Goal: Transaction & Acquisition: Purchase product/service

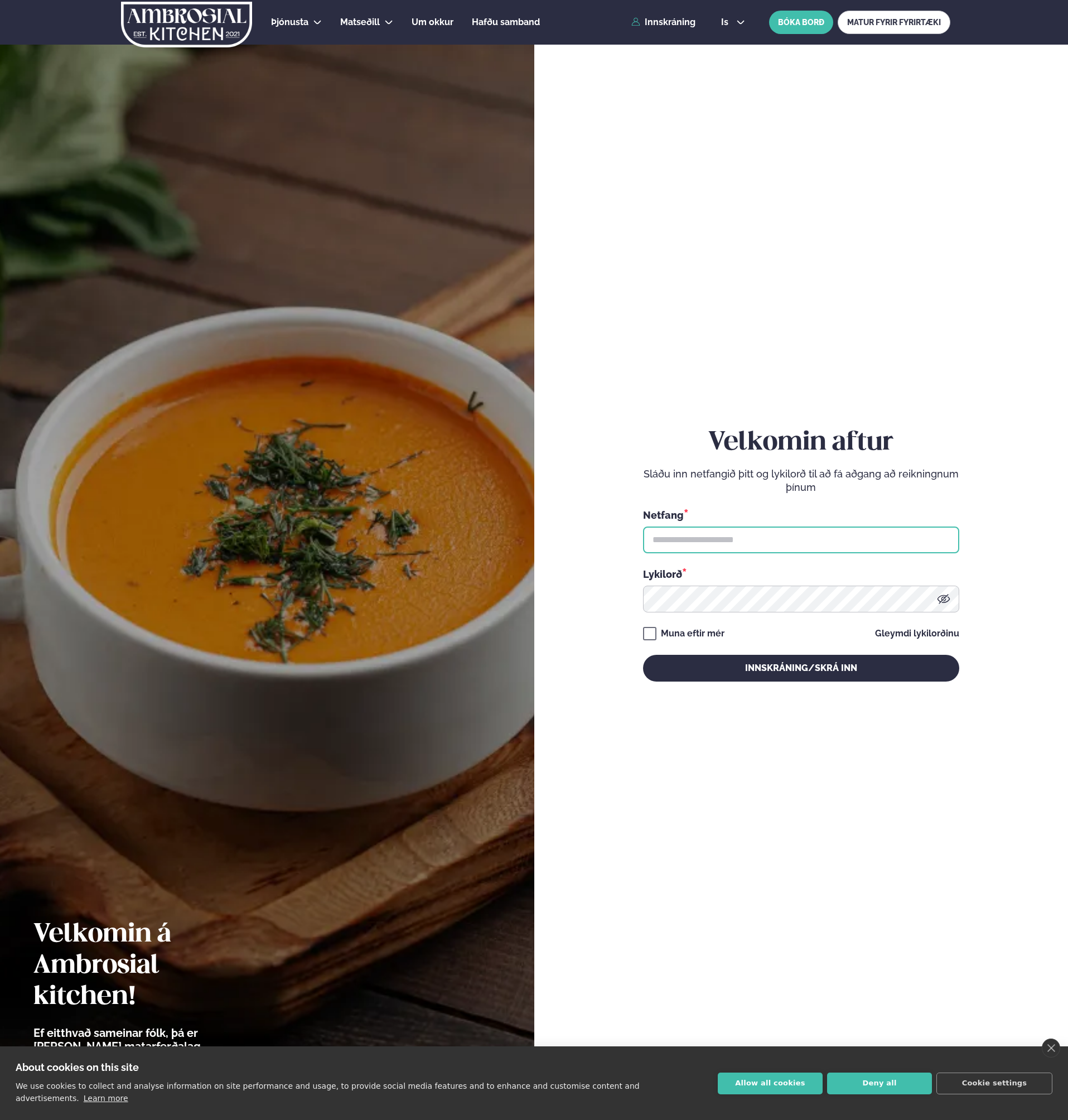
click at [702, 544] on input "text" at bounding box center [802, 539] width 316 height 27
type input "**********"
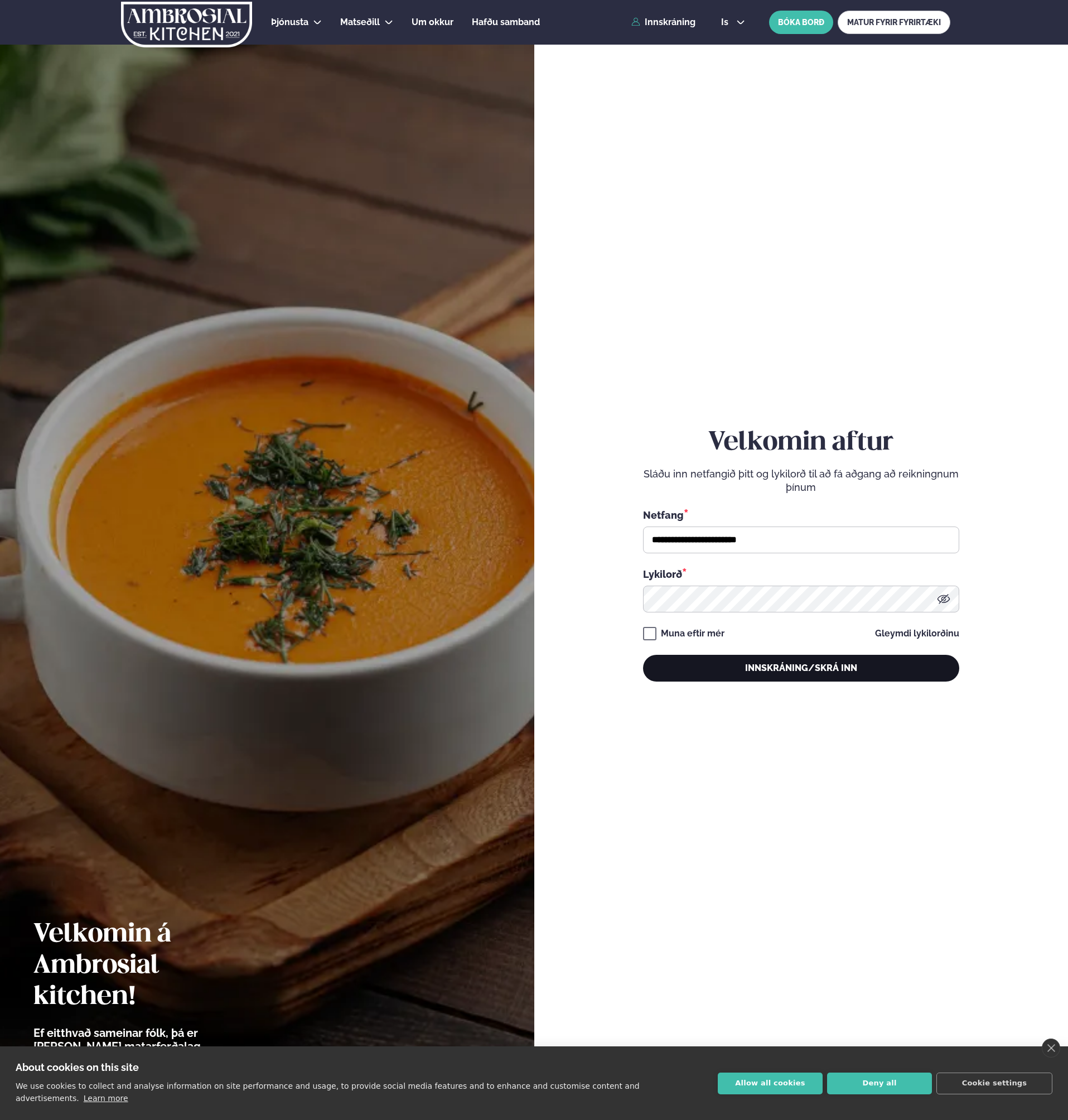
click at [755, 666] on button "Innskráning/Skrá inn" at bounding box center [802, 667] width 316 height 27
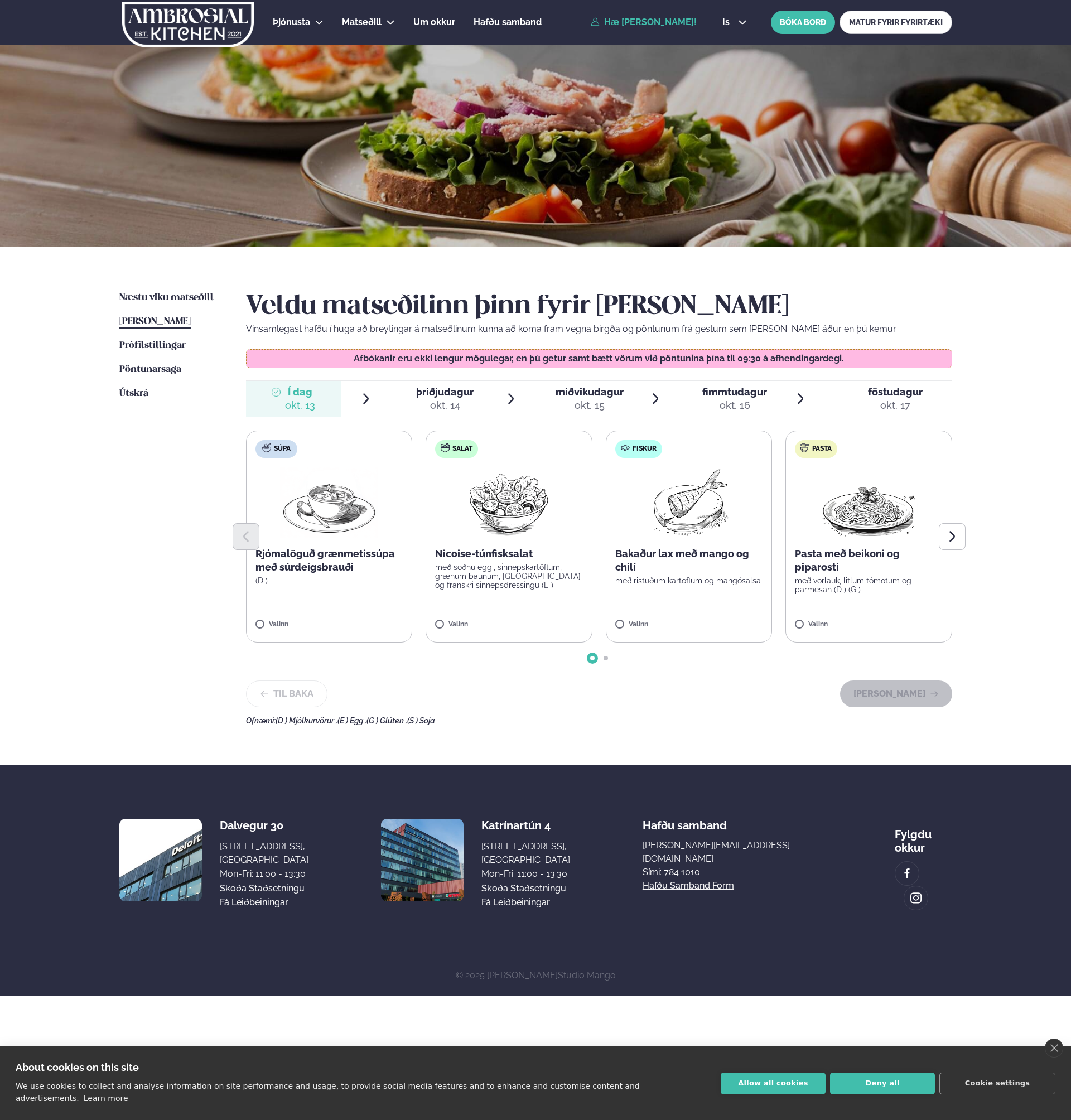
click at [987, 526] on div "Þjónusta Hádegismatur fyrir fyrirtæki Fyrirtækja veitingar Einkapartý Matseðill…" at bounding box center [535, 498] width 1071 height 996
click at [964, 528] on button "Next slide" at bounding box center [952, 536] width 27 height 27
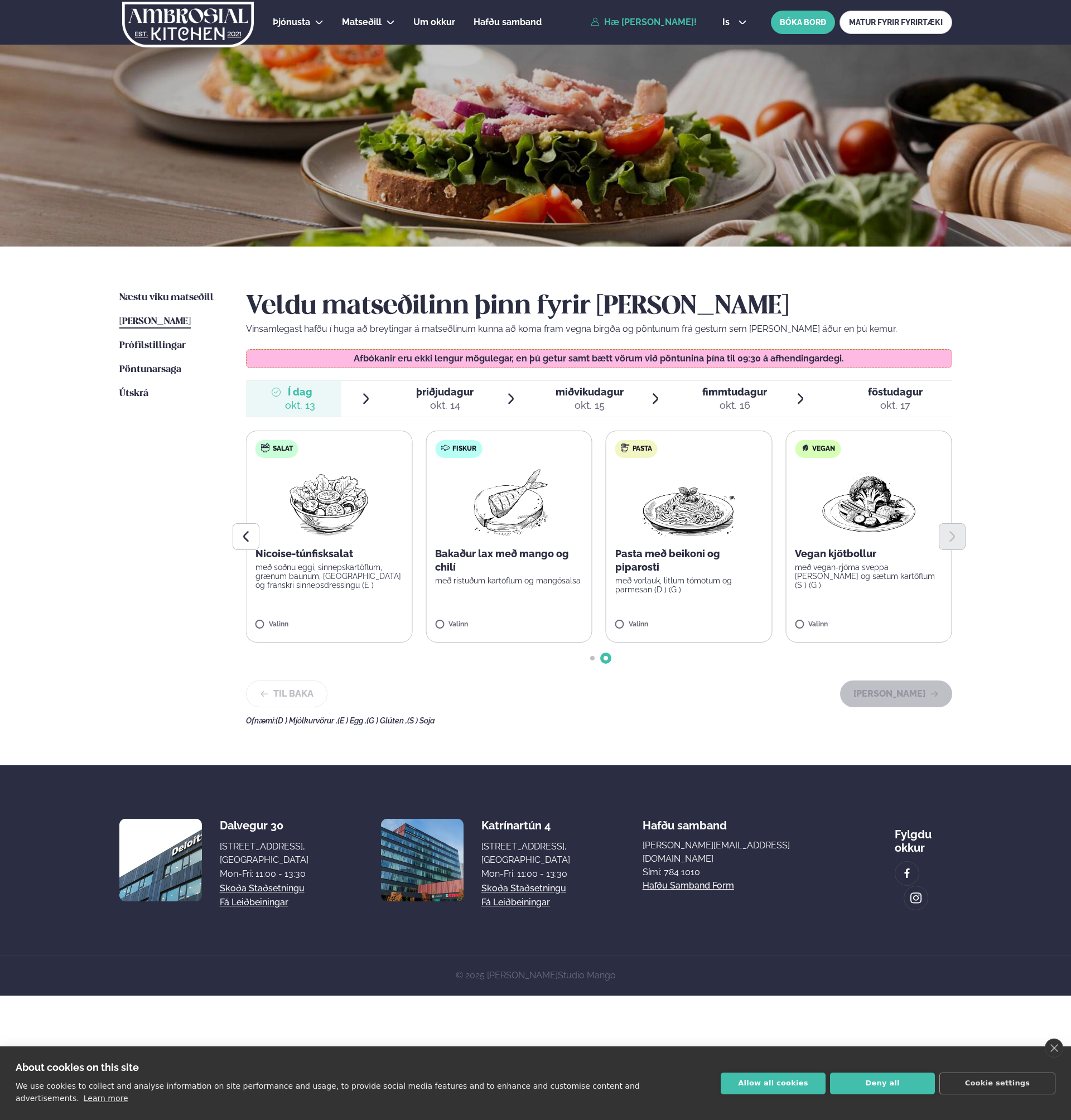
click at [999, 509] on div "Þjónusta Hádegismatur fyrir fyrirtæki Fyrirtækja veitingar Einkapartý Matseðill…" at bounding box center [535, 498] width 1071 height 996
click at [252, 537] on icon "Previous slide" at bounding box center [245, 537] width 14 height 14
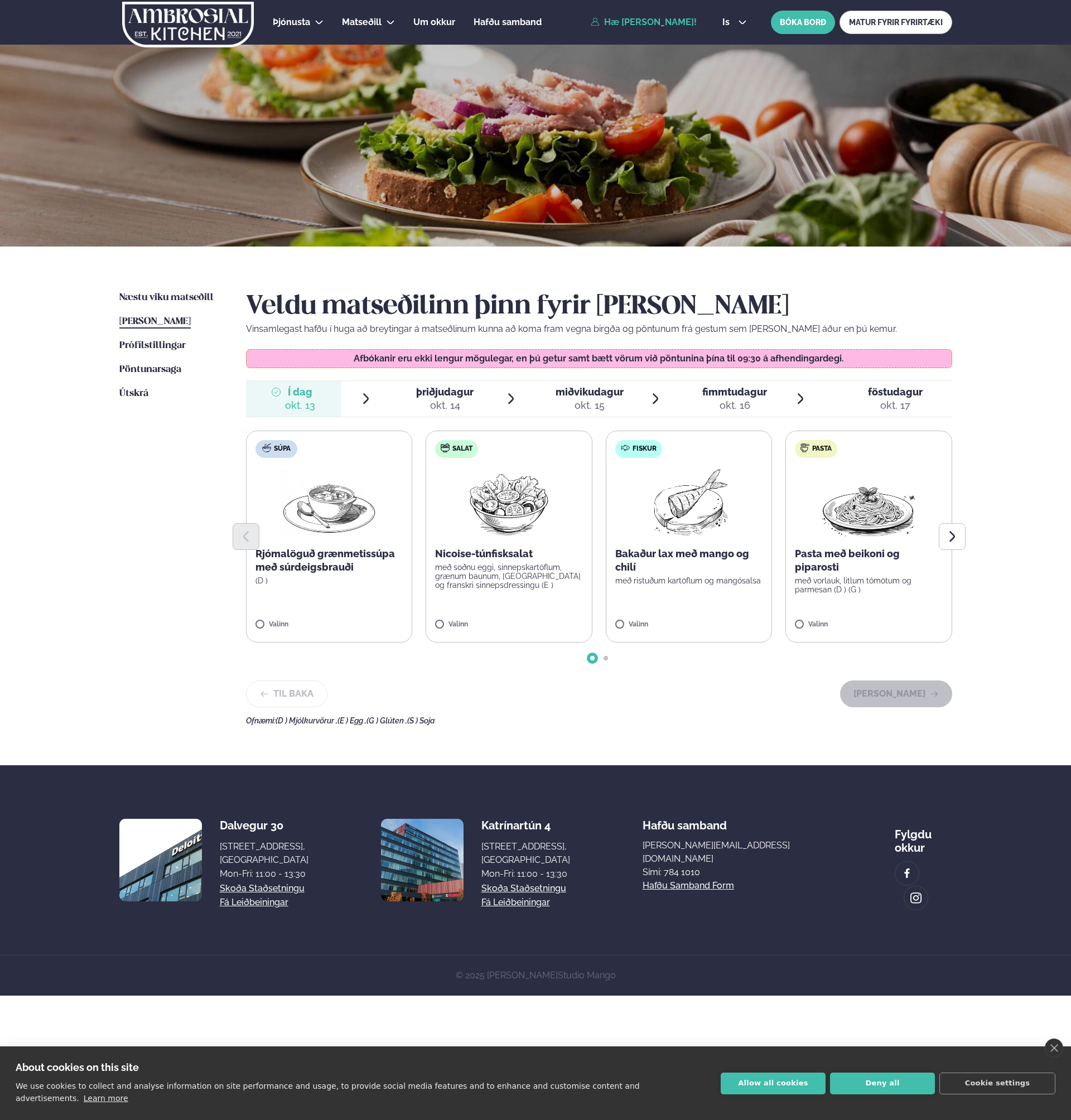
click at [196, 539] on ul "Næstu [PERSON_NAME] matseðill Næsta vika [PERSON_NAME] matseðill [PERSON_NAME] …" at bounding box center [171, 508] width 104 height 434
click at [957, 528] on button "Next slide" at bounding box center [952, 536] width 27 height 27
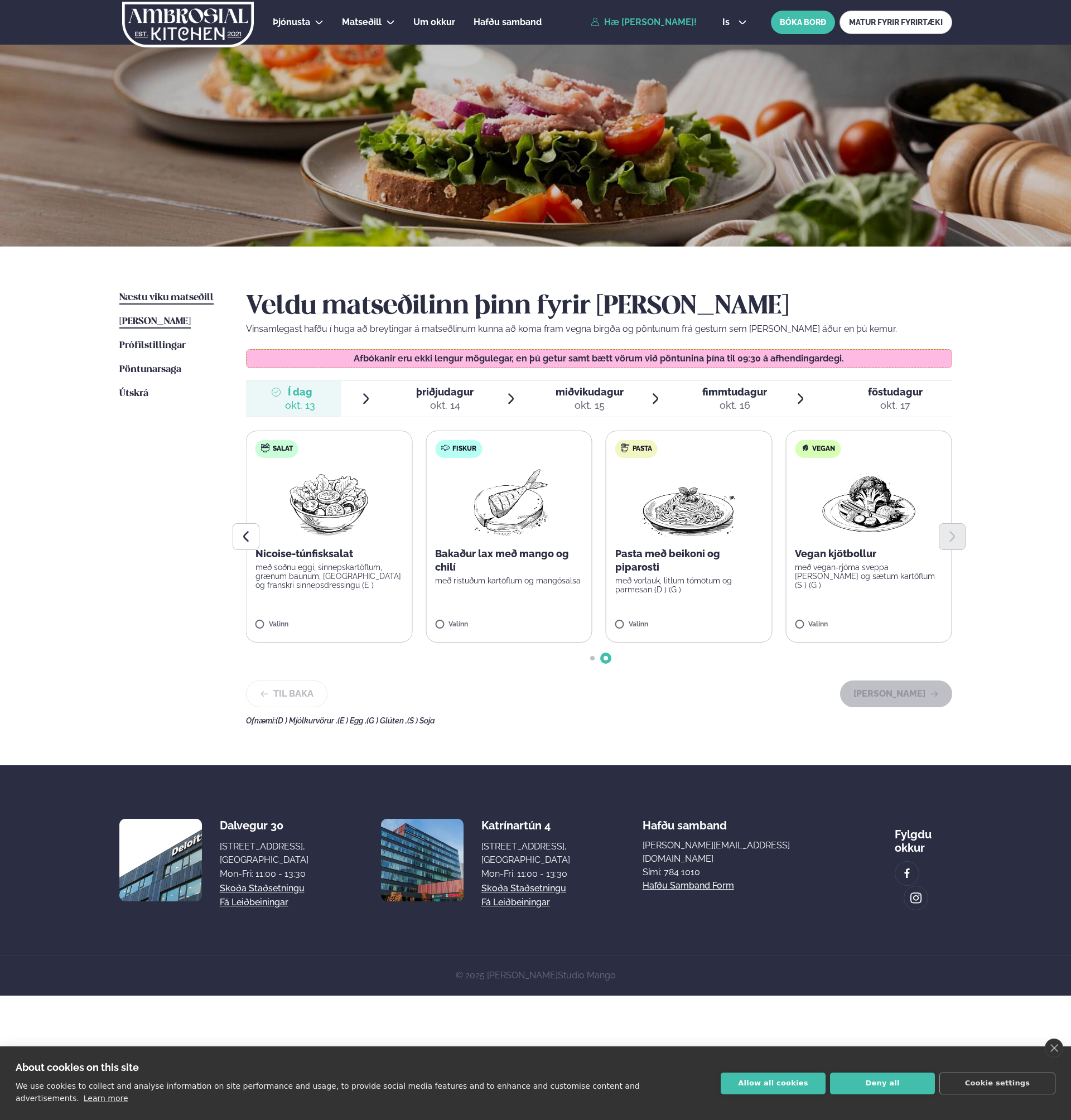
click at [172, 300] on span "Næstu viku matseðill" at bounding box center [166, 298] width 94 height 10
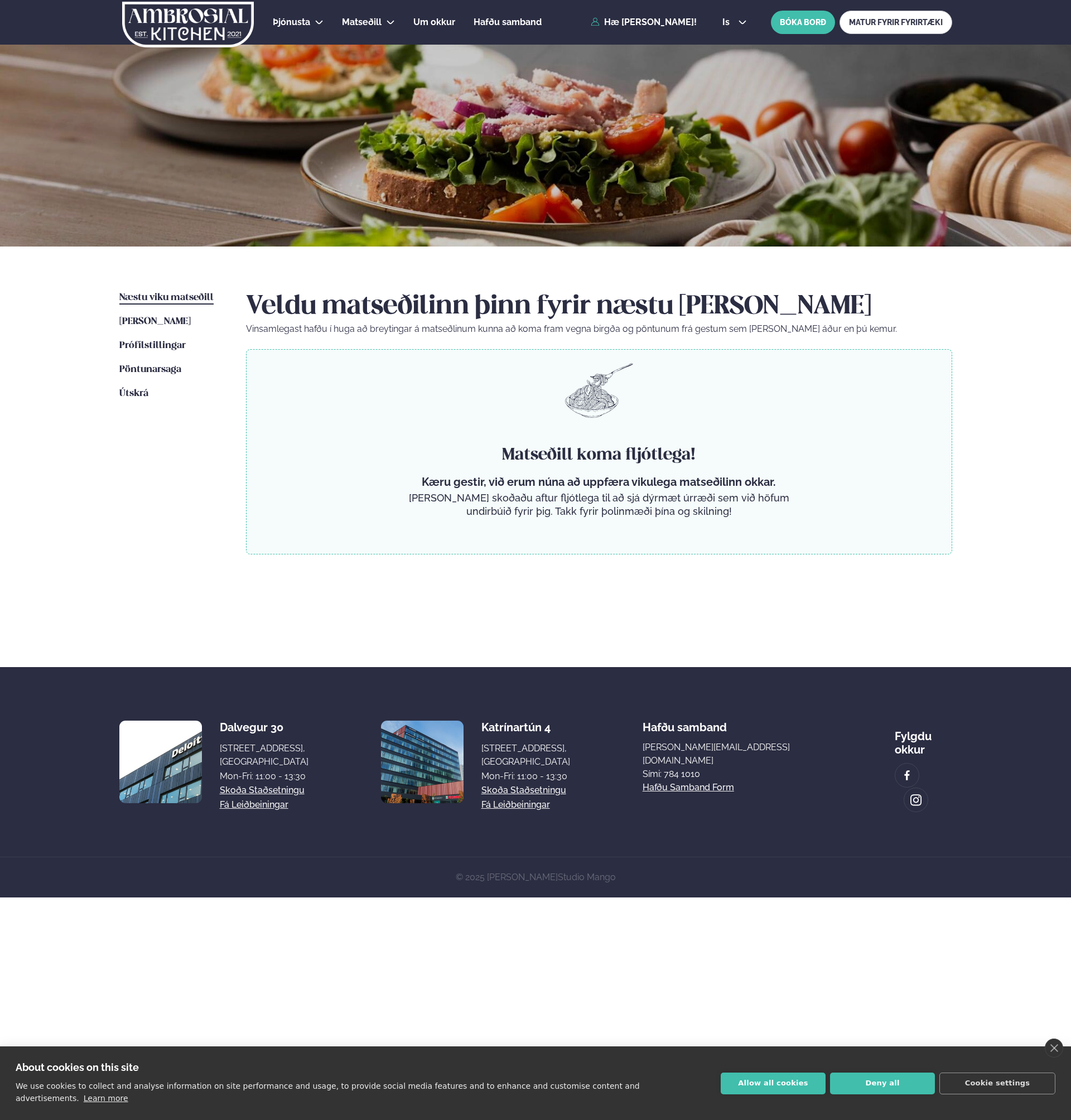
click at [165, 313] on ul "Næstu [PERSON_NAME] matseðill Næsta vika [PERSON_NAME] matseðill [PERSON_NAME] …" at bounding box center [171, 459] width 104 height 336
click at [163, 317] on span "[PERSON_NAME]" at bounding box center [155, 322] width 71 height 10
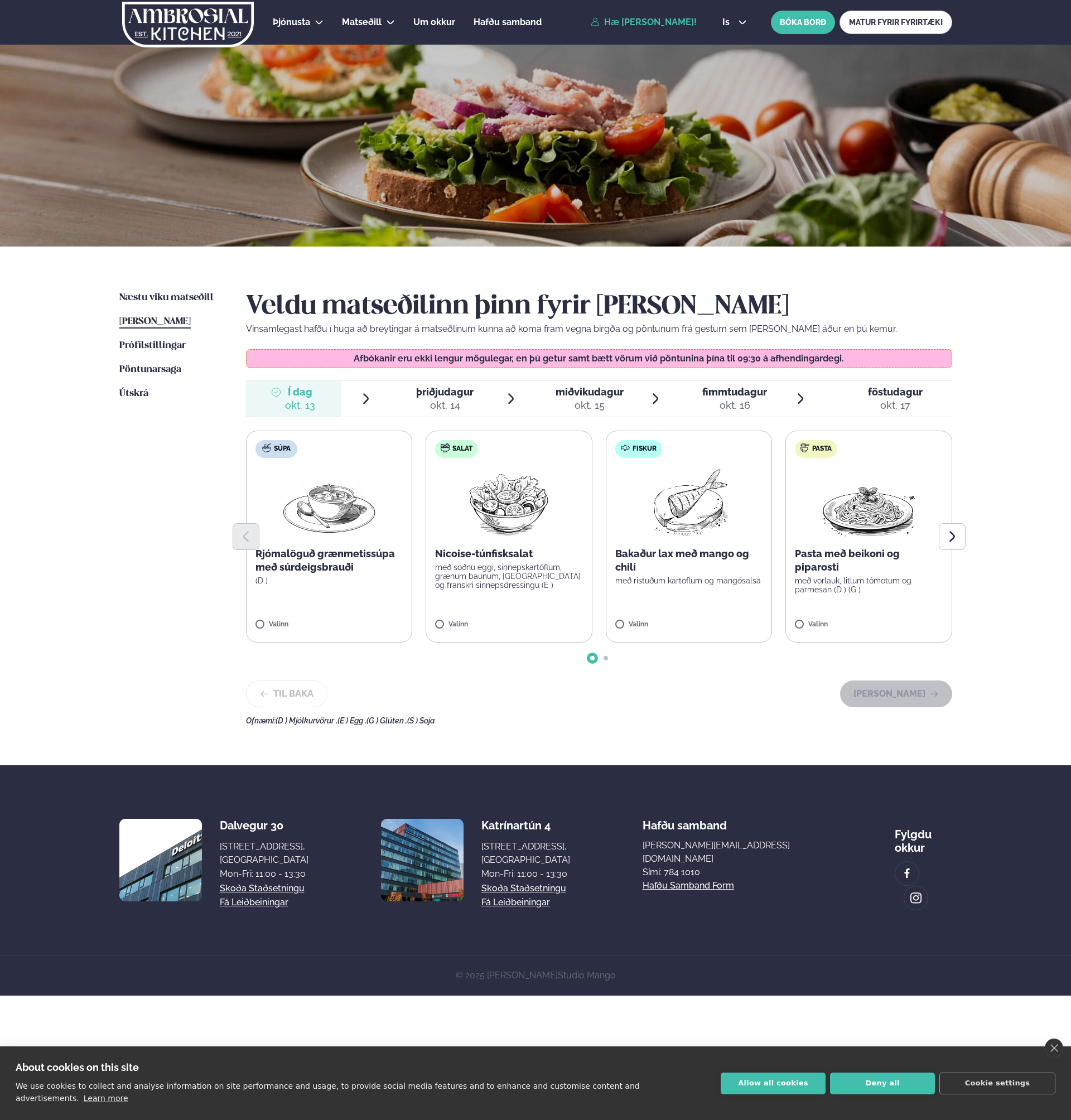
click at [441, 395] on span "þriðjudagur" at bounding box center [445, 391] width 57 height 12
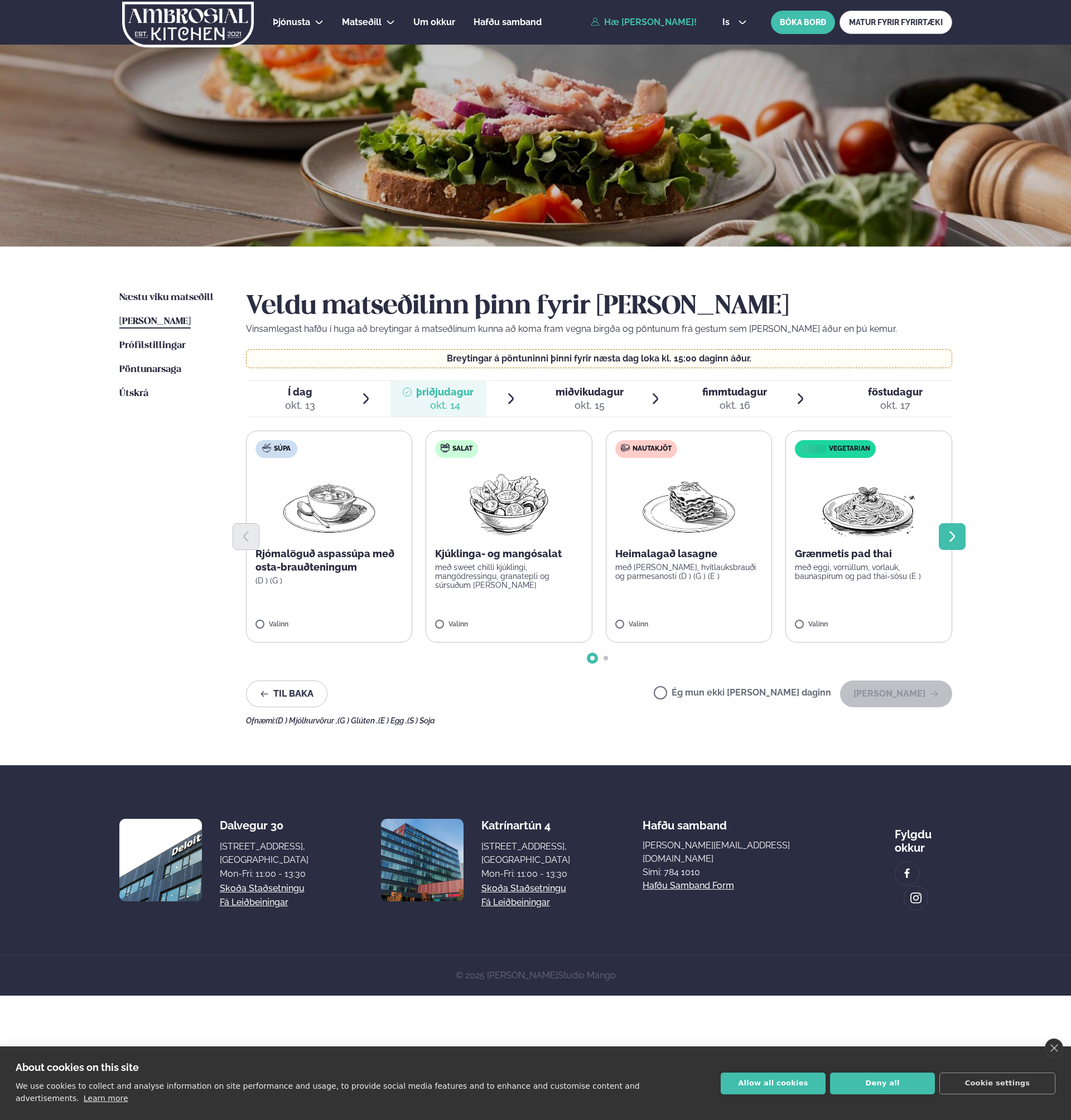
click at [960, 526] on button "Next slide" at bounding box center [952, 536] width 27 height 27
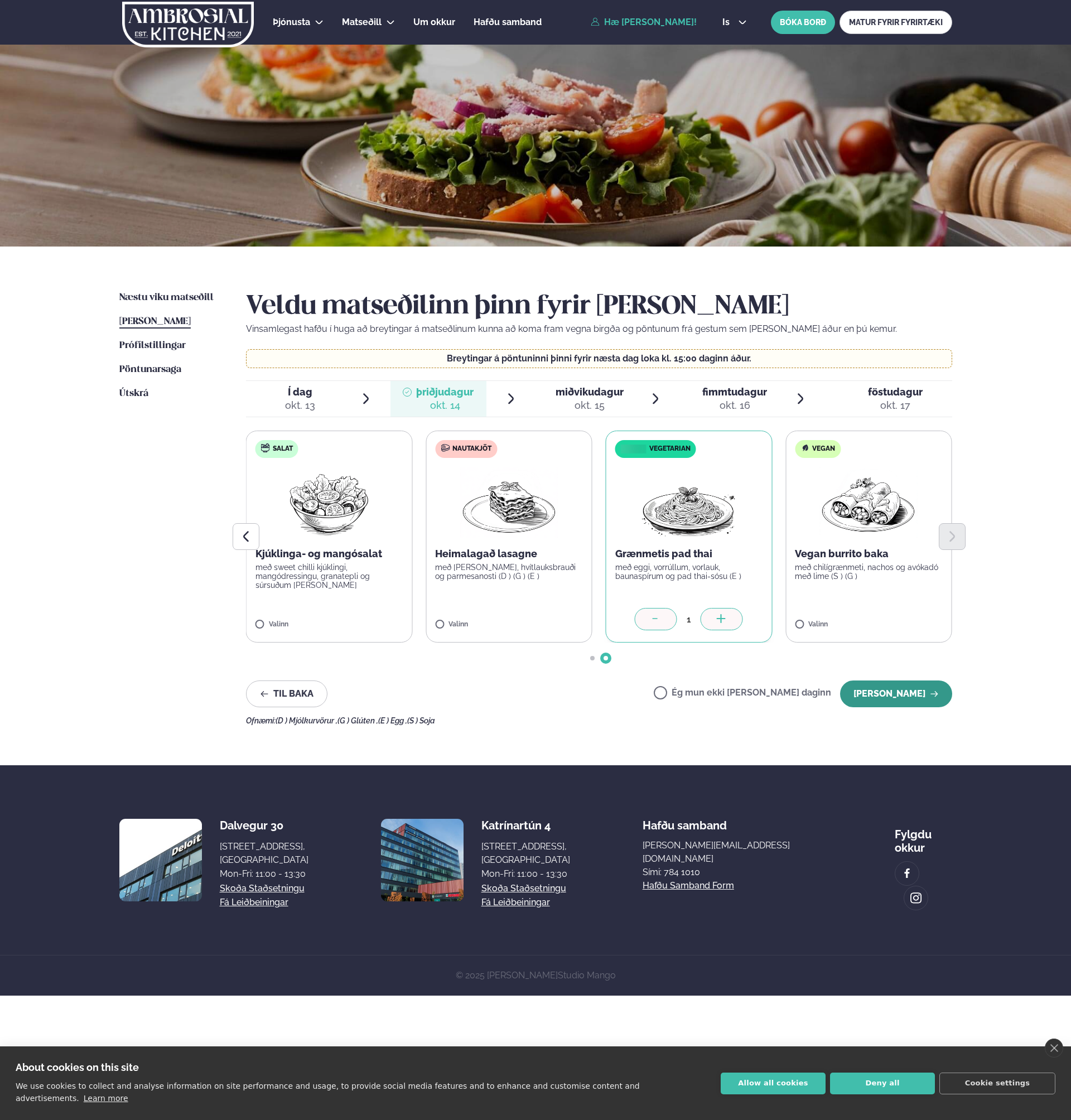
click at [900, 696] on button "[PERSON_NAME]" at bounding box center [896, 693] width 112 height 27
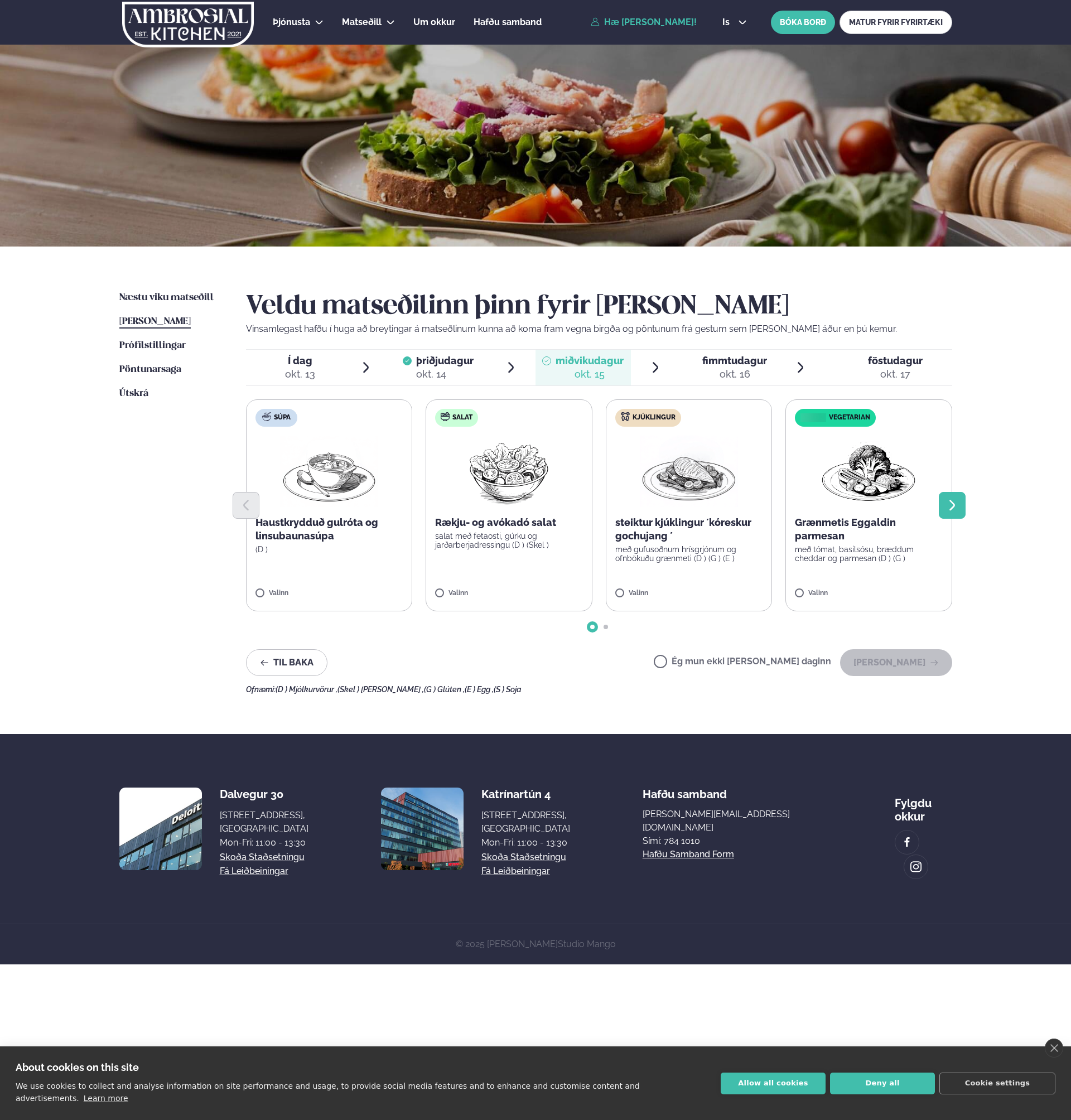
click at [961, 499] on button "Next slide" at bounding box center [952, 505] width 27 height 27
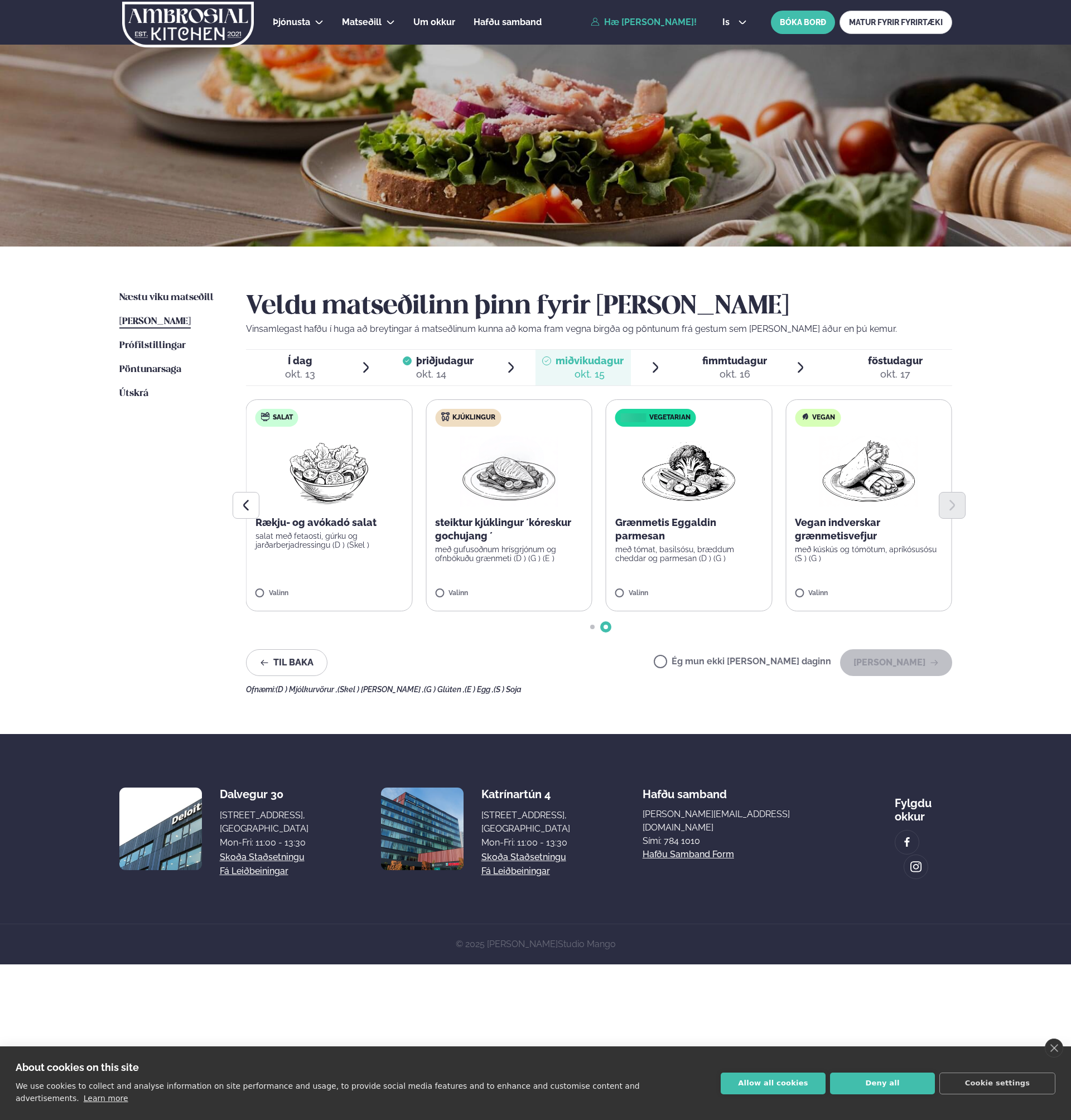
click at [996, 485] on div "Þjónusta Hádegismatur fyrir fyrirtæki Fyrirtækja veitingar Einkapartý Matseðill…" at bounding box center [535, 482] width 1071 height 964
click at [458, 589] on label "Kjúklingur steiktur kjúklingur ´kóreskur gochujang ´ með gufusoðnum hrísgrjónum…" at bounding box center [508, 505] width 167 height 212
click at [896, 669] on button "[PERSON_NAME]" at bounding box center [896, 662] width 112 height 27
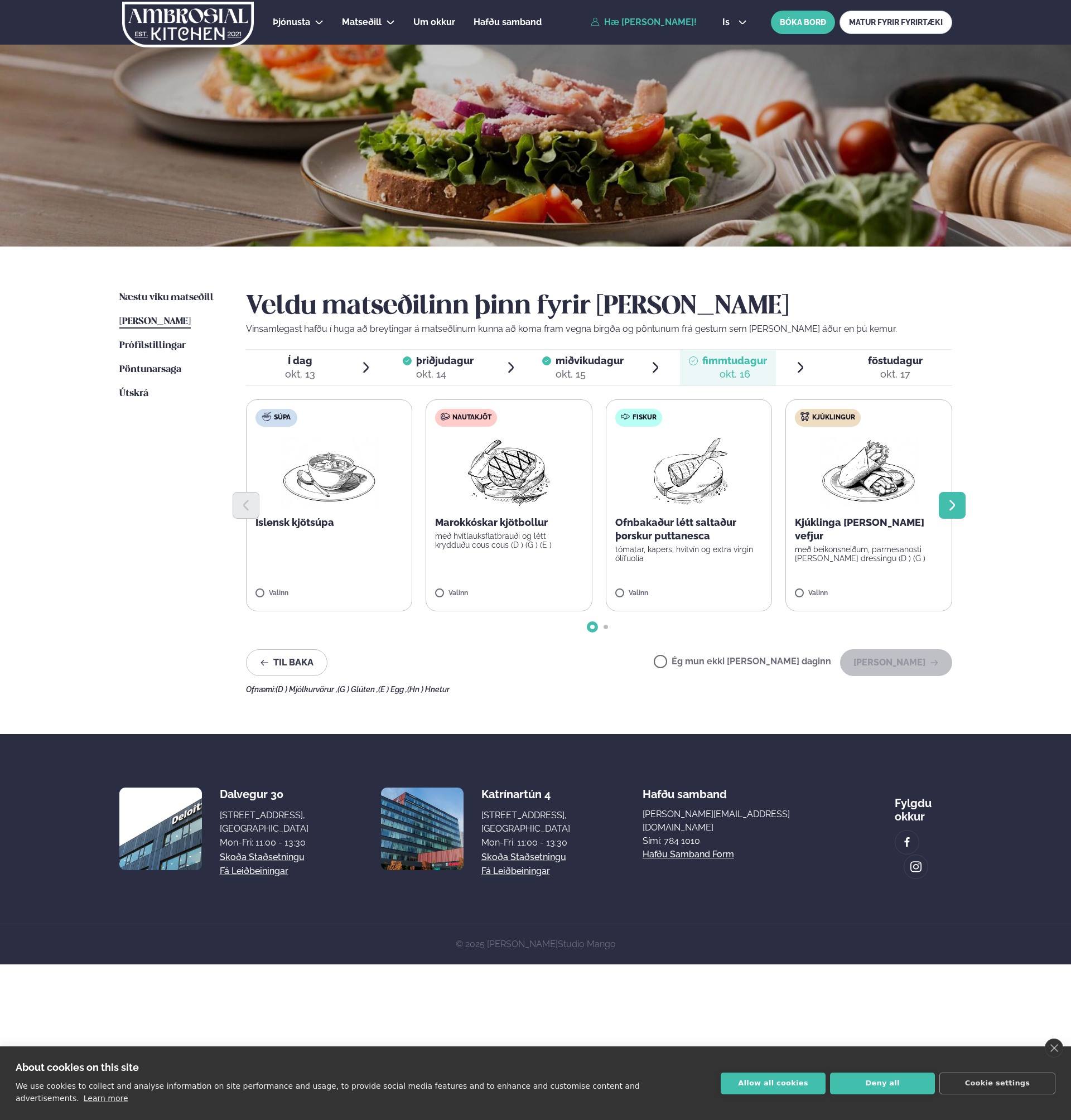
click at [958, 507] on button "Next slide" at bounding box center [952, 505] width 27 height 27
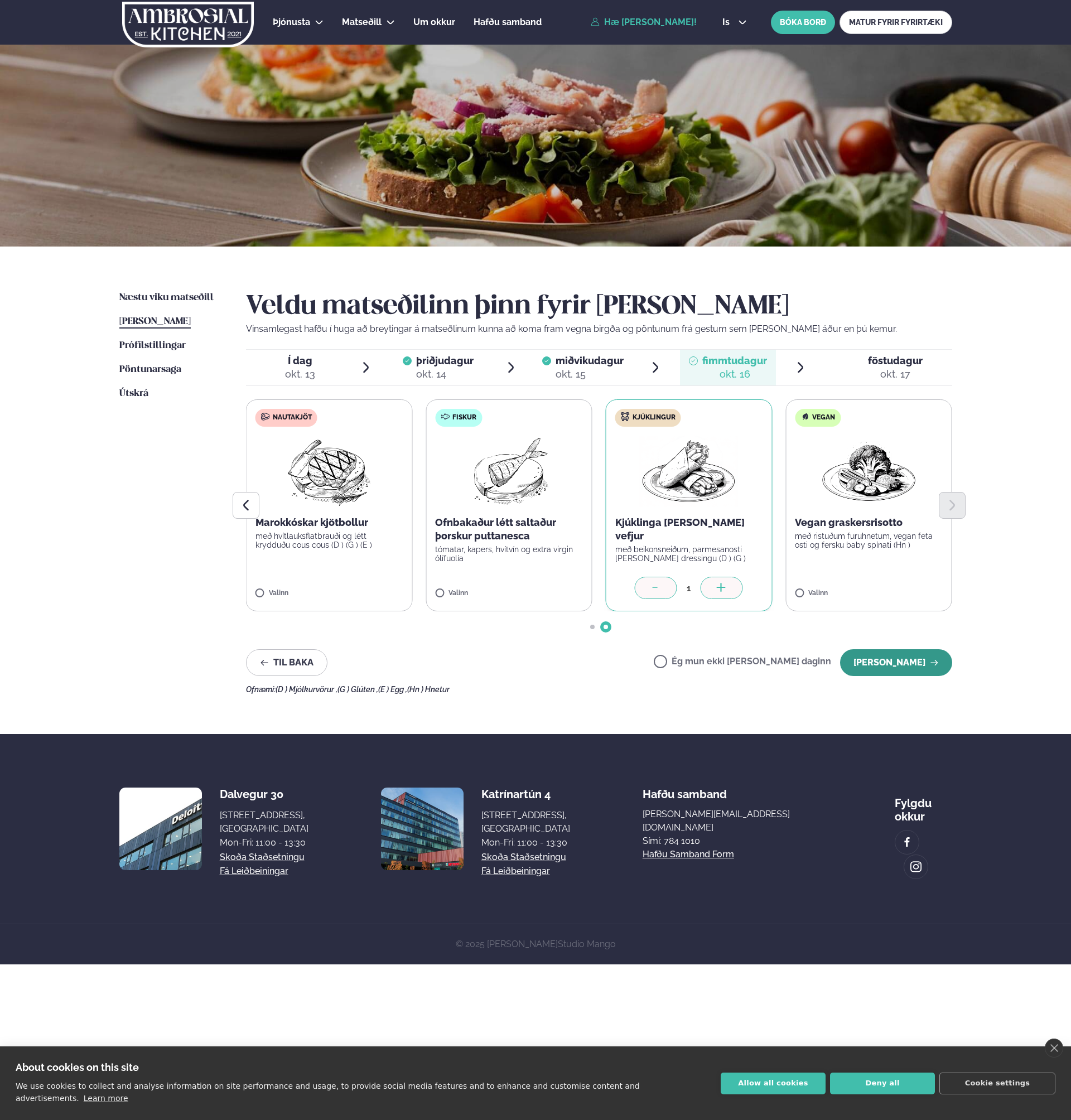
click at [900, 663] on button "[PERSON_NAME]" at bounding box center [896, 662] width 112 height 27
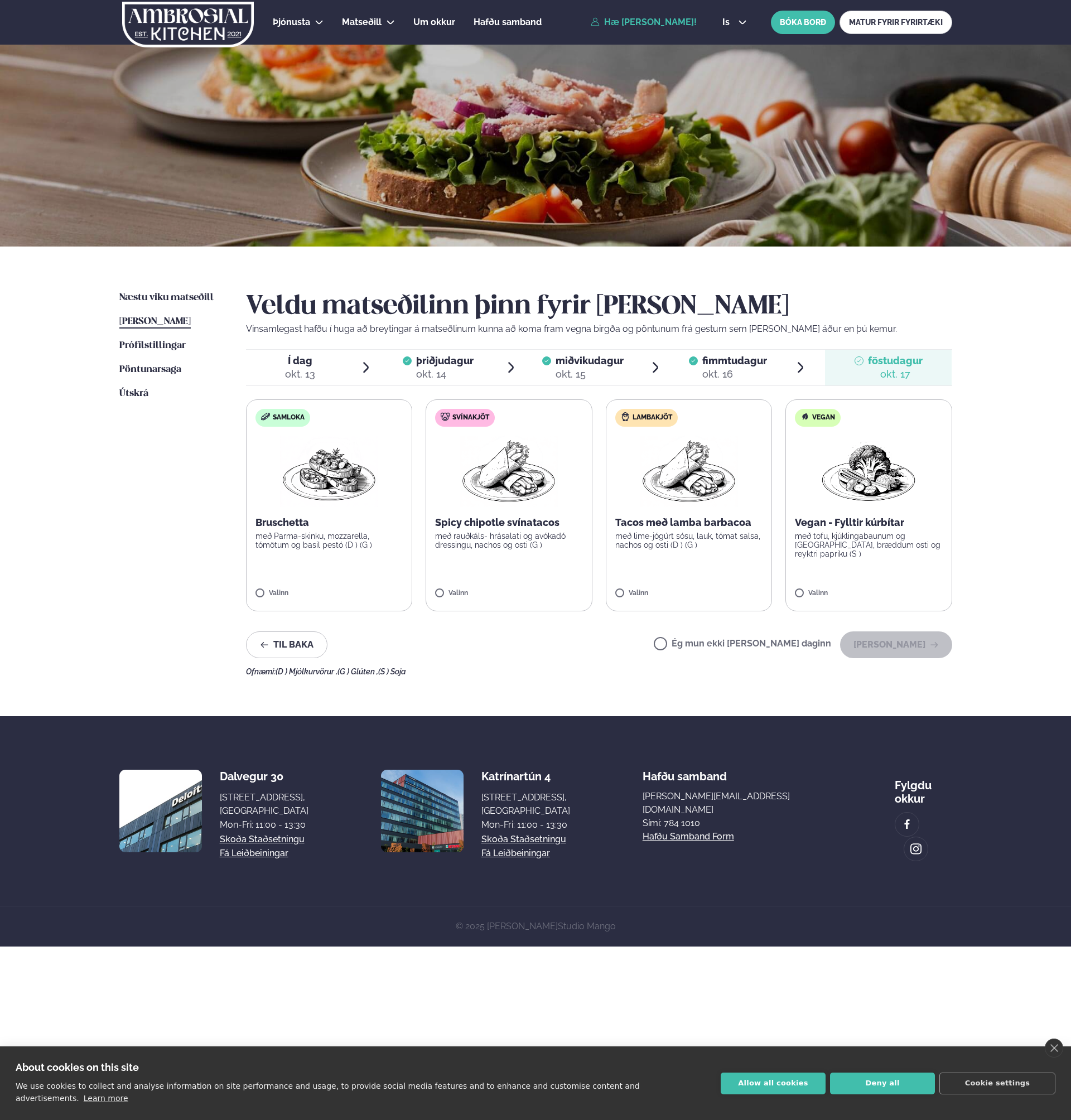
click at [993, 501] on div "Þjónusta Hádegismatur fyrir fyrirtæki Fyrirtækja veitingar Einkapartý Matseðill…" at bounding box center [535, 473] width 1071 height 947
click at [912, 641] on button "[PERSON_NAME]" at bounding box center [896, 644] width 112 height 27
